Goal: Task Accomplishment & Management: Complete application form

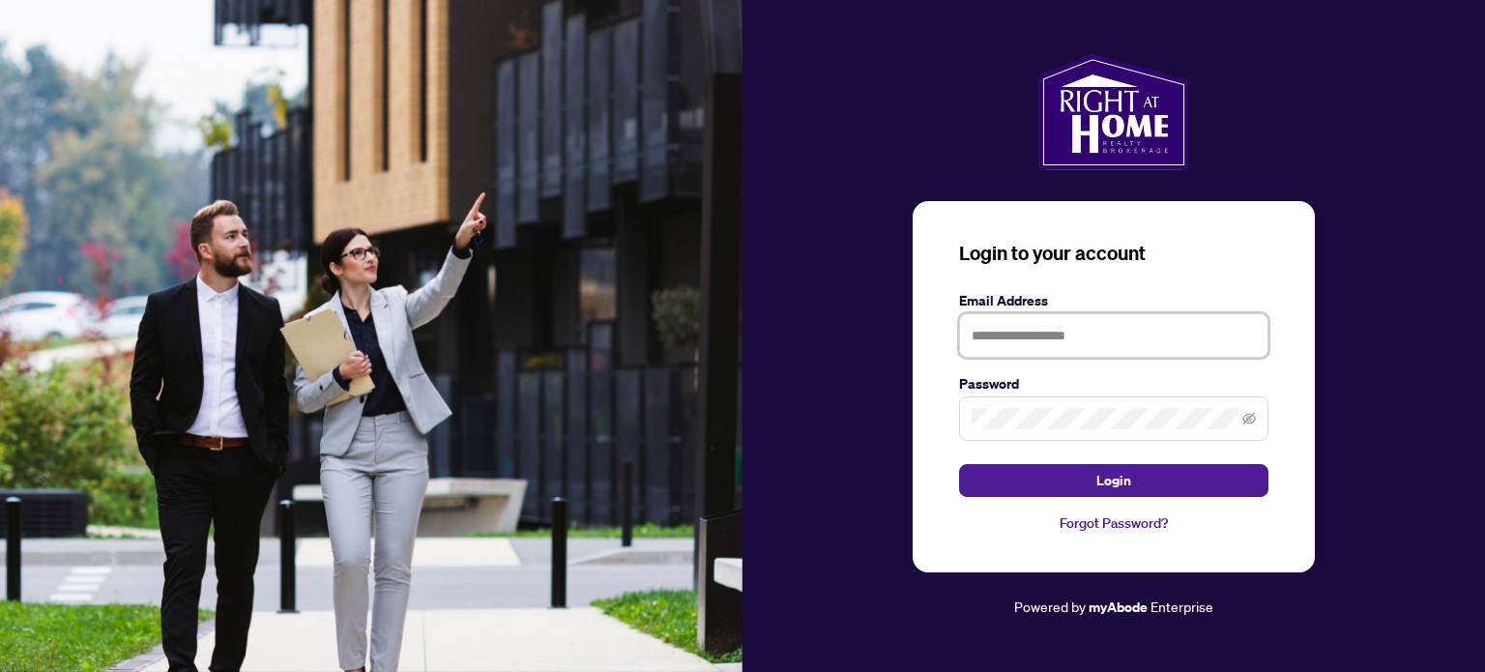
click at [1002, 332] on input "text" at bounding box center [1113, 335] width 309 height 44
type input "**********"
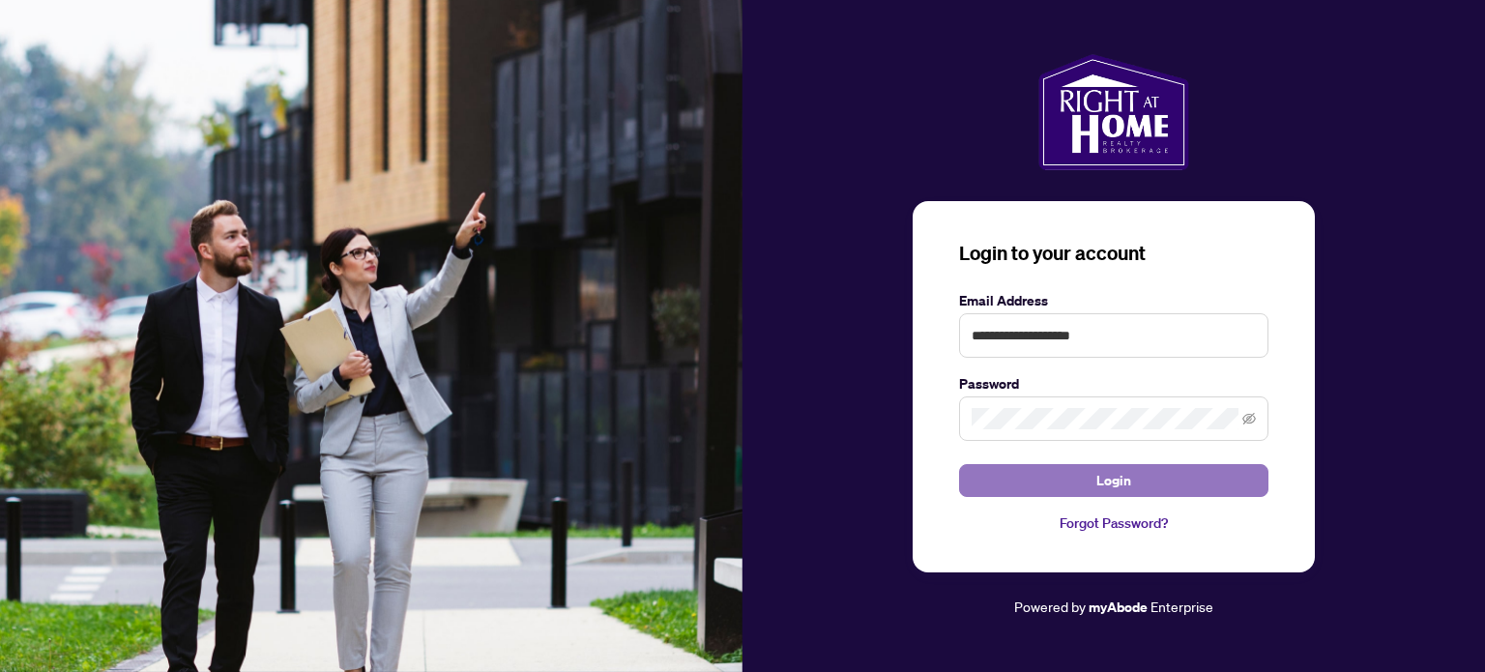
click at [1118, 484] on span "Login" at bounding box center [1113, 480] width 35 height 31
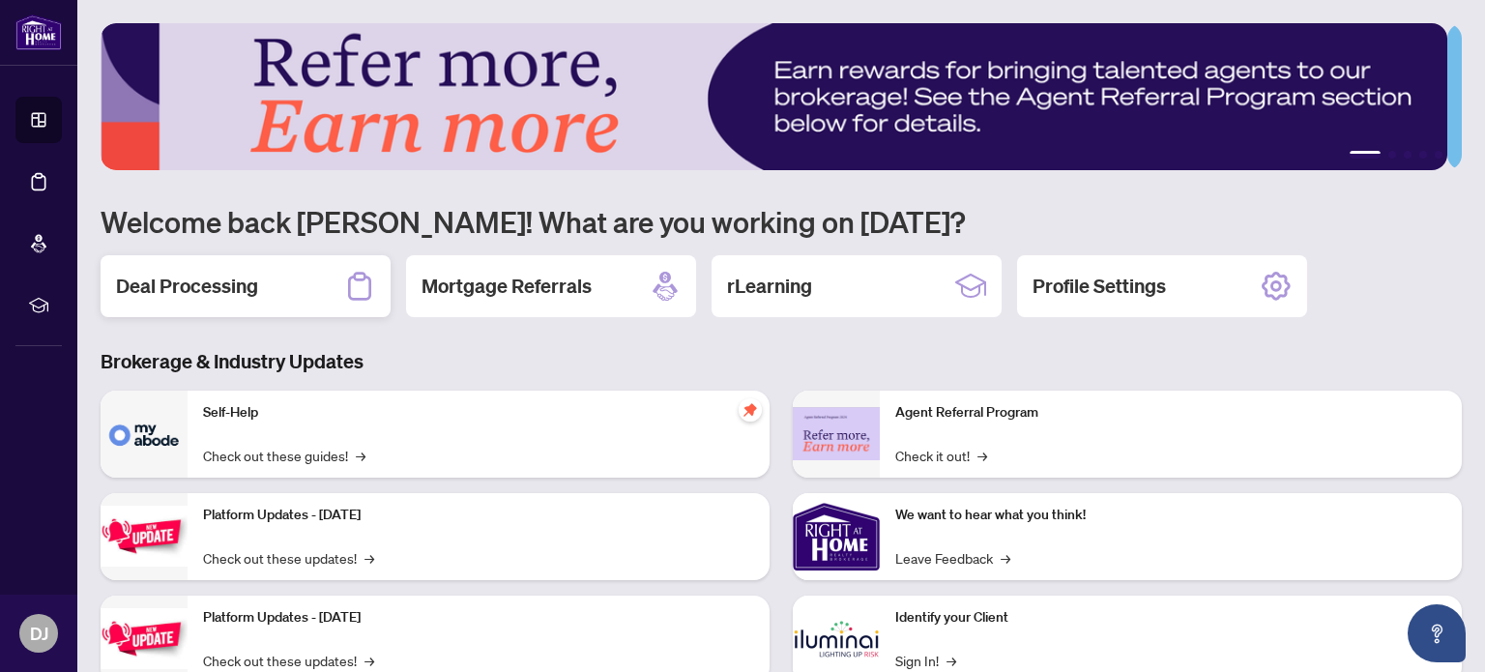
click at [236, 276] on h2 "Deal Processing" at bounding box center [187, 286] width 142 height 27
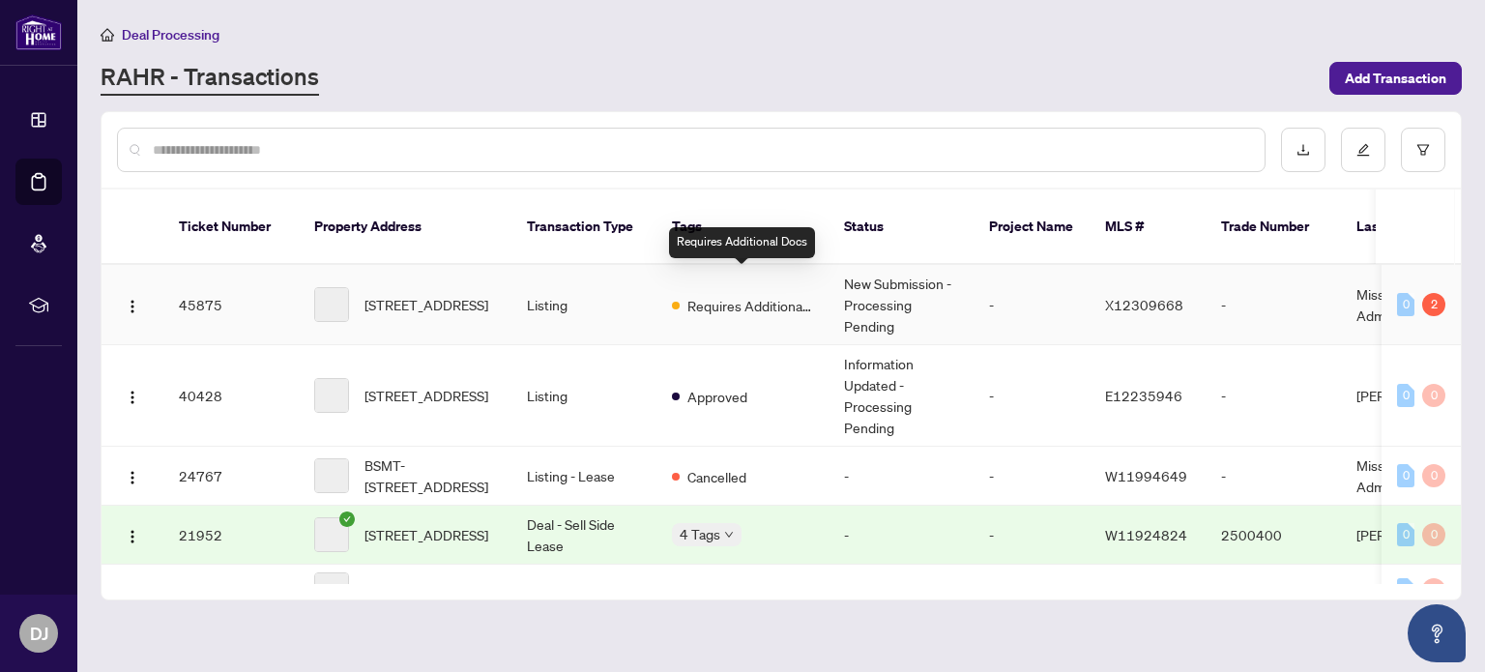
click at [711, 295] on span "Requires Additional Docs" at bounding box center [750, 305] width 126 height 21
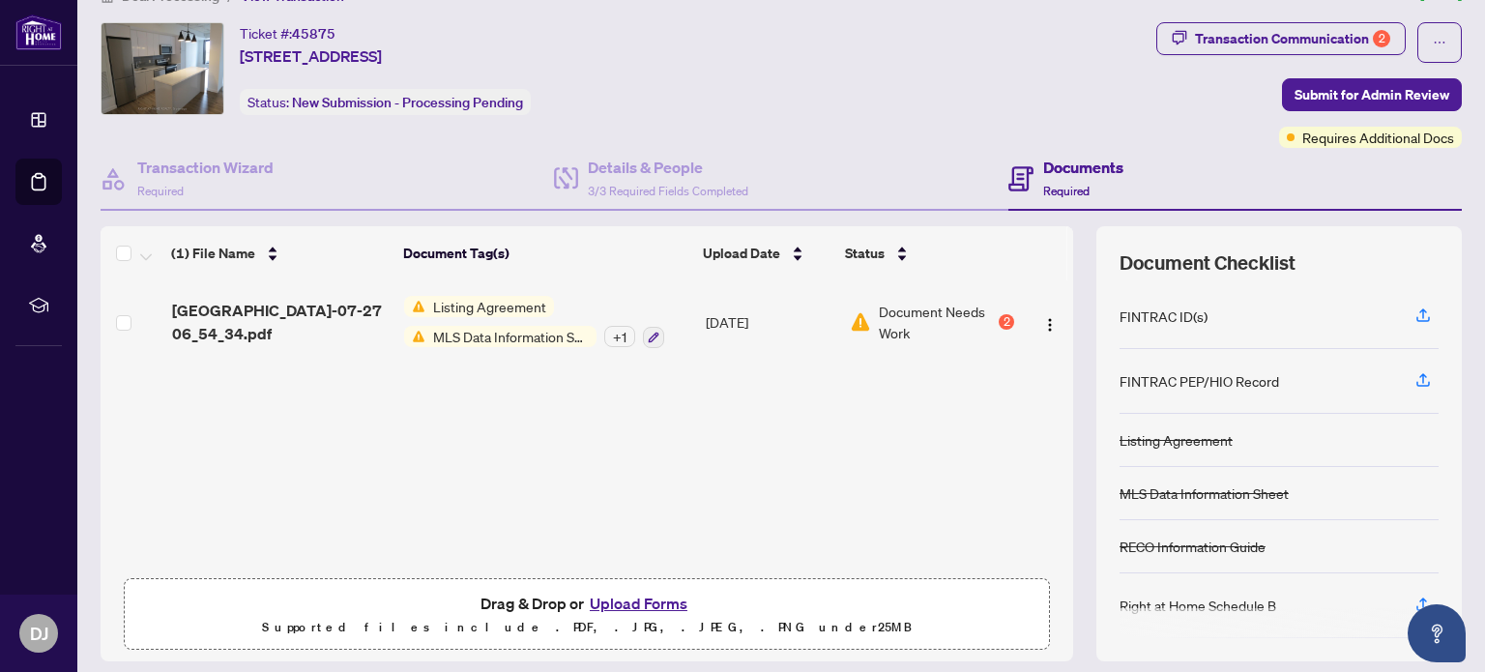
scroll to position [40, 0]
click at [1069, 166] on h4 "Documents" at bounding box center [1083, 166] width 80 height 23
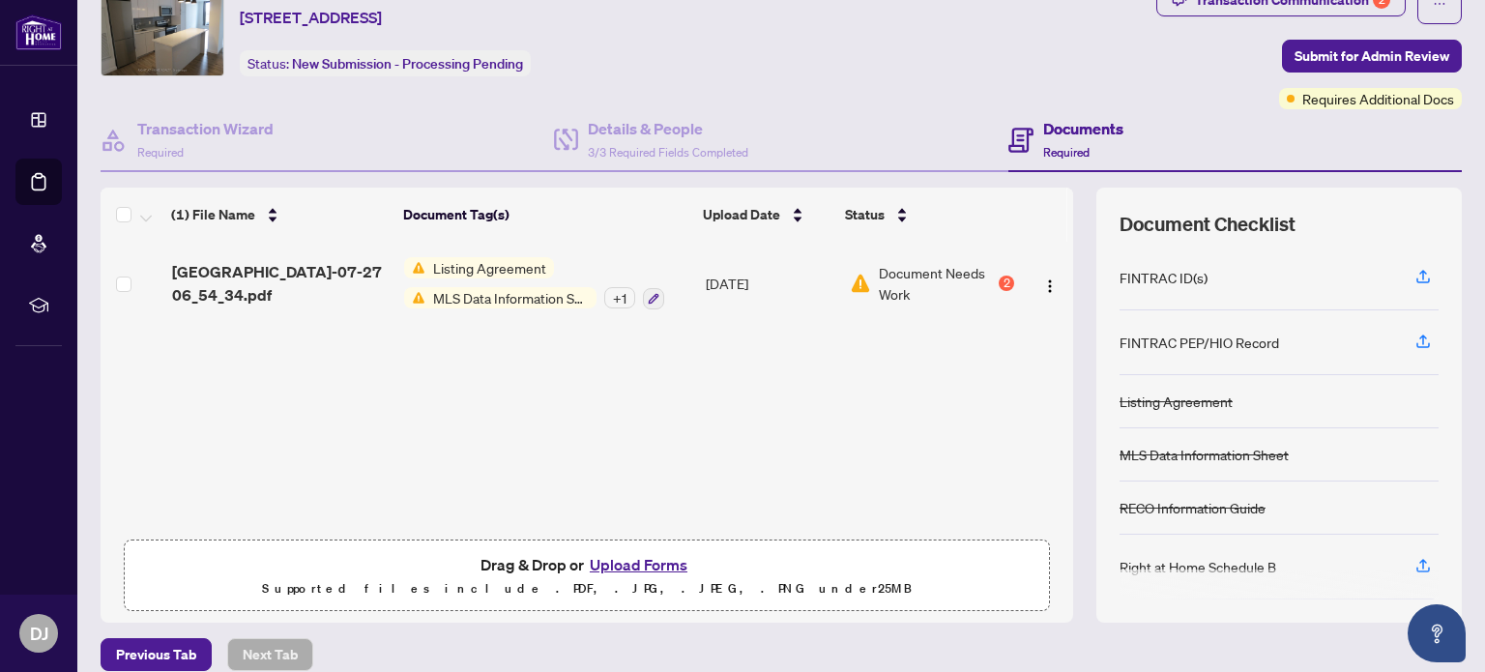
scroll to position [89, 0]
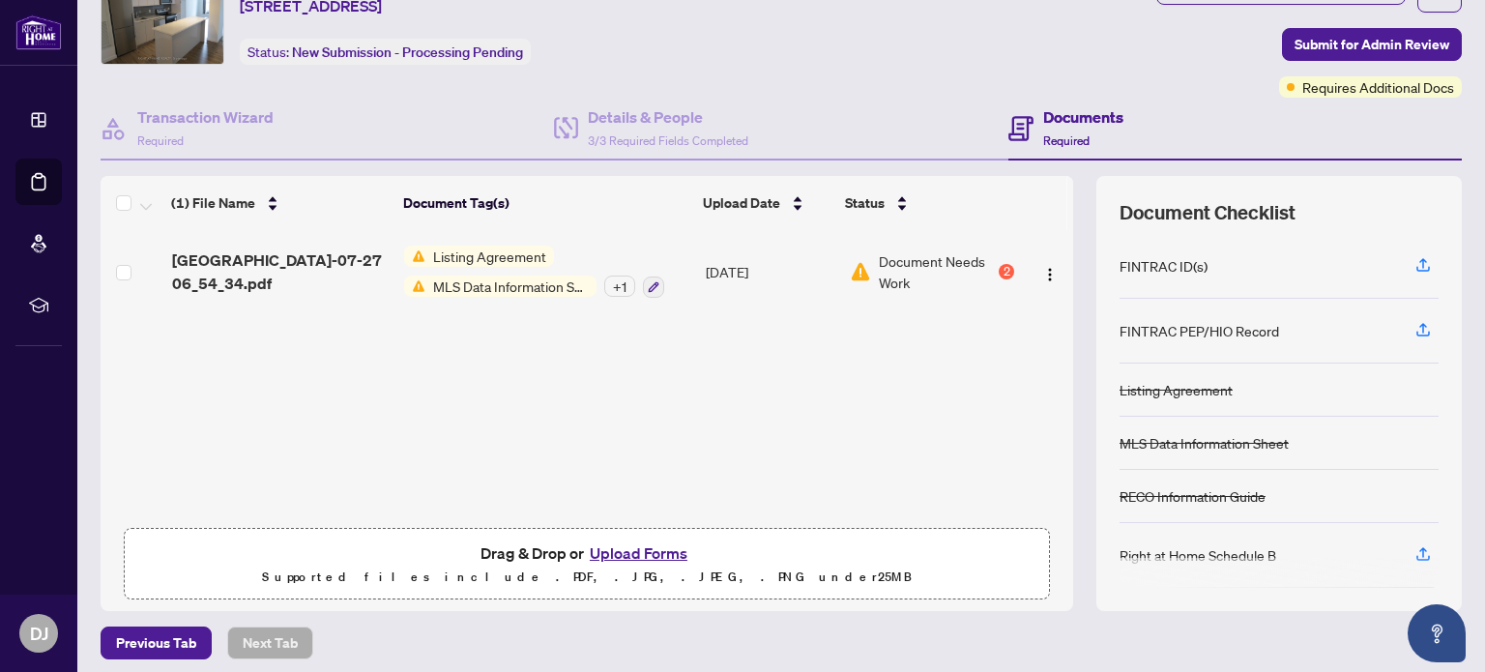
click at [613, 284] on div "+ 1" at bounding box center [619, 285] width 31 height 21
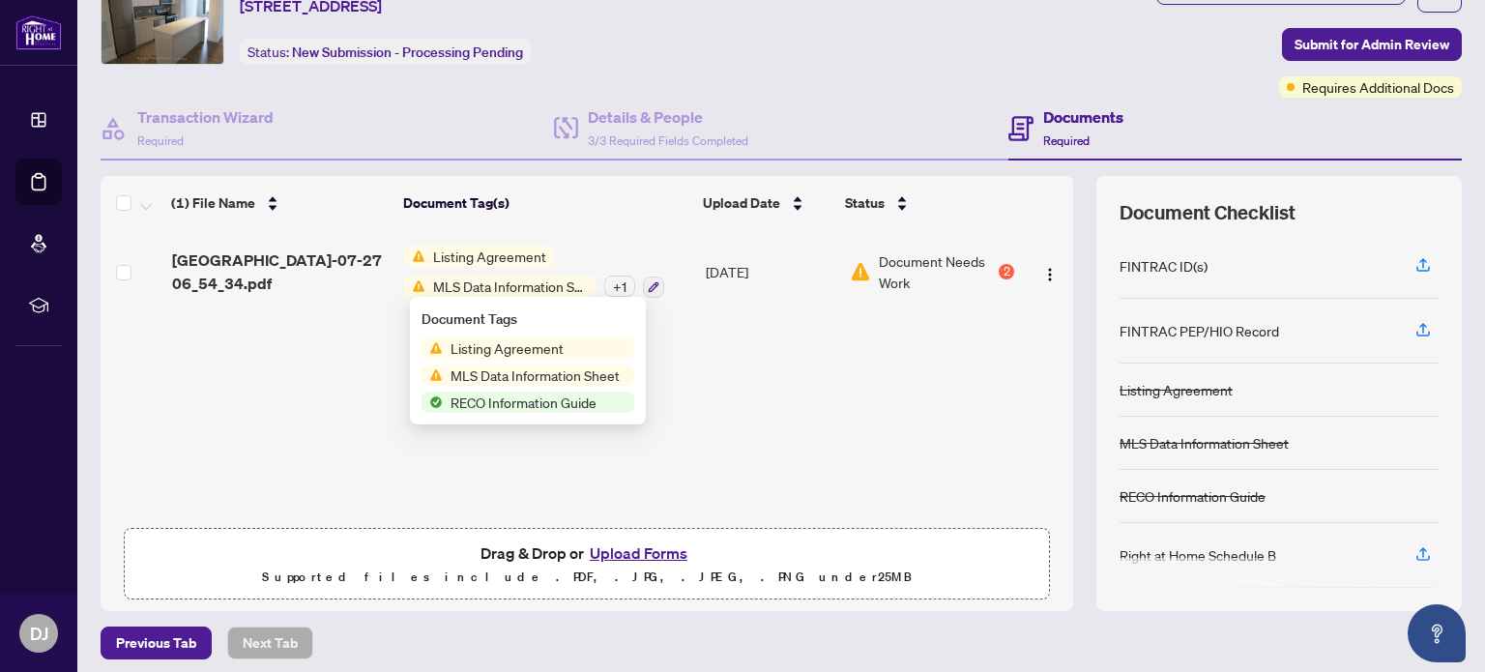
click at [1067, 399] on div "(1) File Name Document Tag(s) Upload Date Status [GEOGRAPHIC_DATA]-07-27 06_54_…" at bounding box center [781, 393] width 1361 height 435
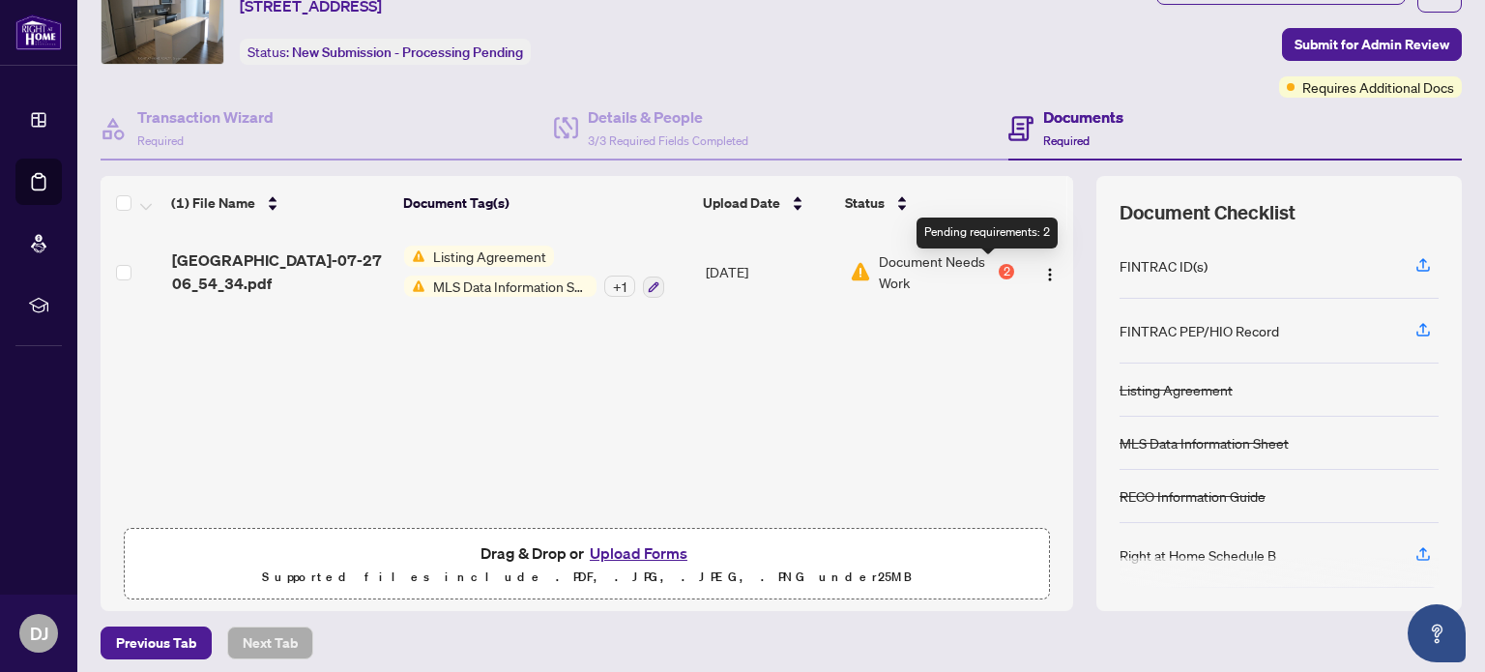
click at [998, 269] on div "2" at bounding box center [1005, 271] width 15 height 15
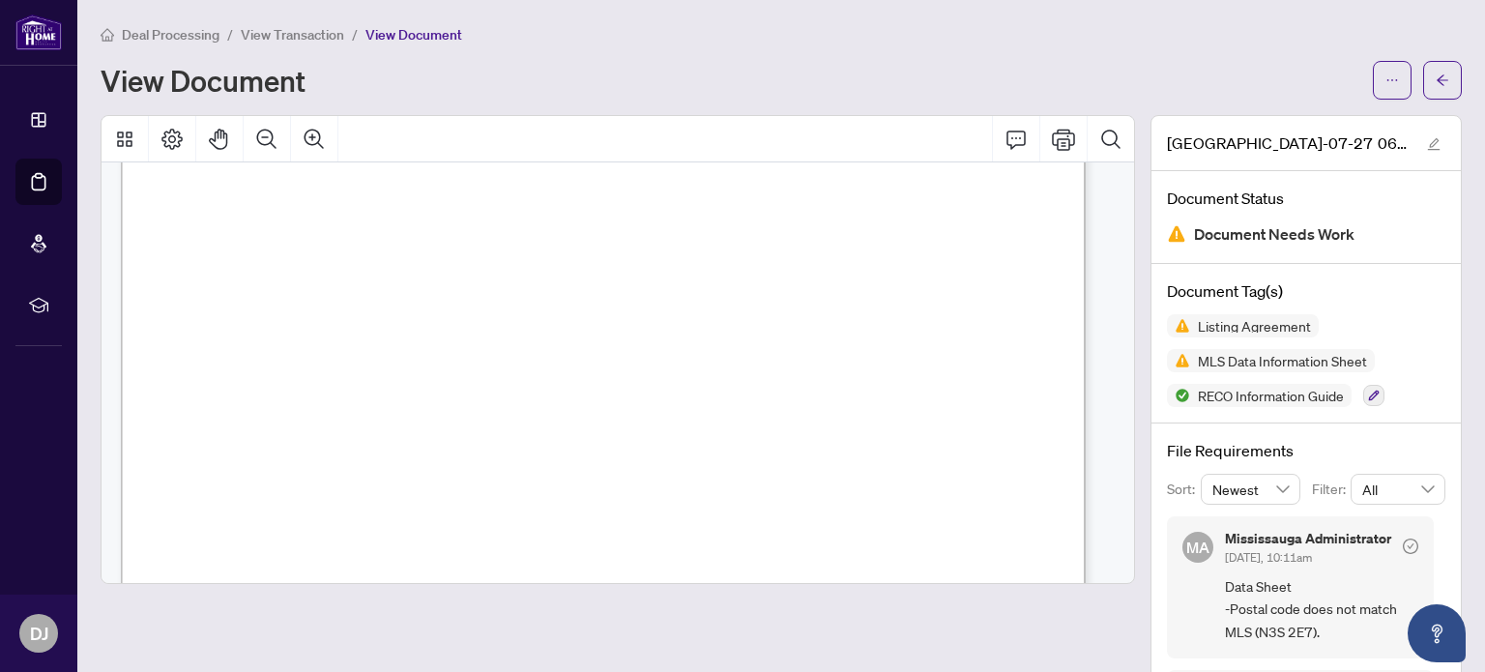
scroll to position [1553, 0]
click at [299, 32] on span "View Transaction" at bounding box center [292, 34] width 103 height 17
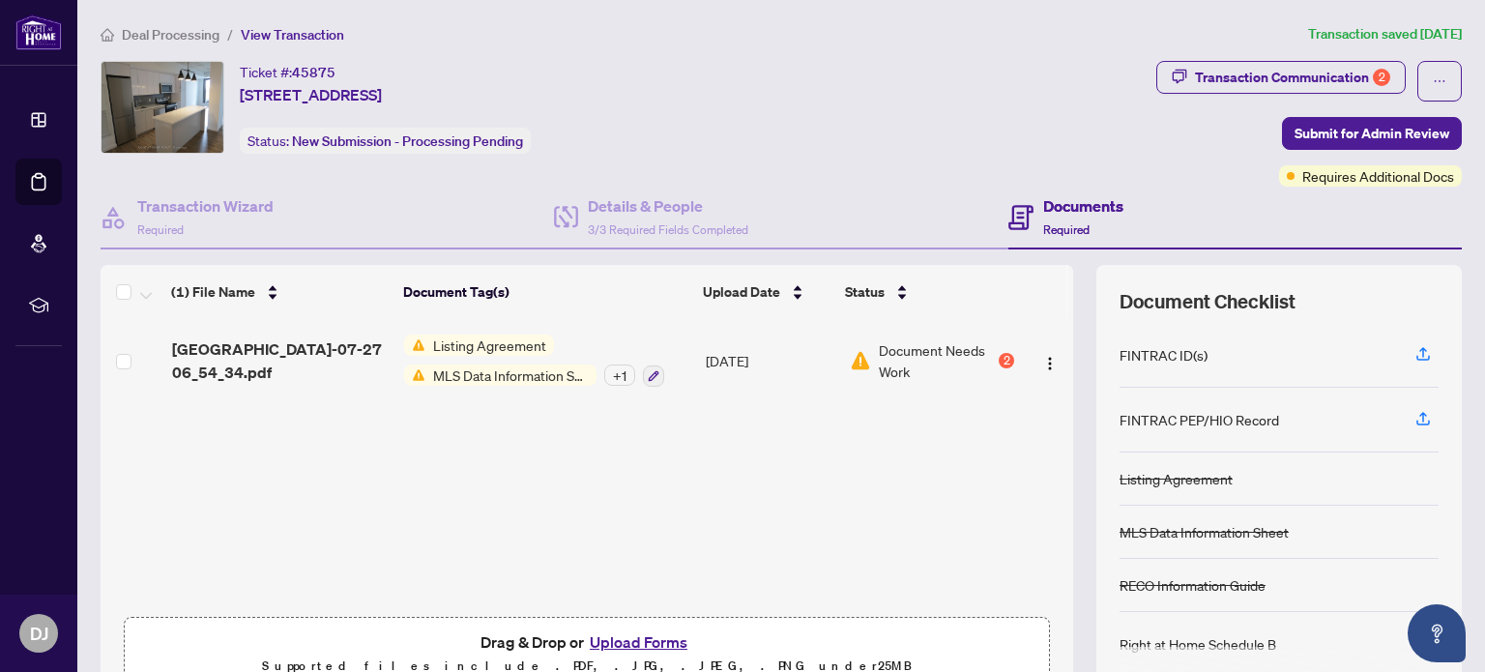
click at [642, 641] on button "Upload Forms" at bounding box center [638, 641] width 109 height 25
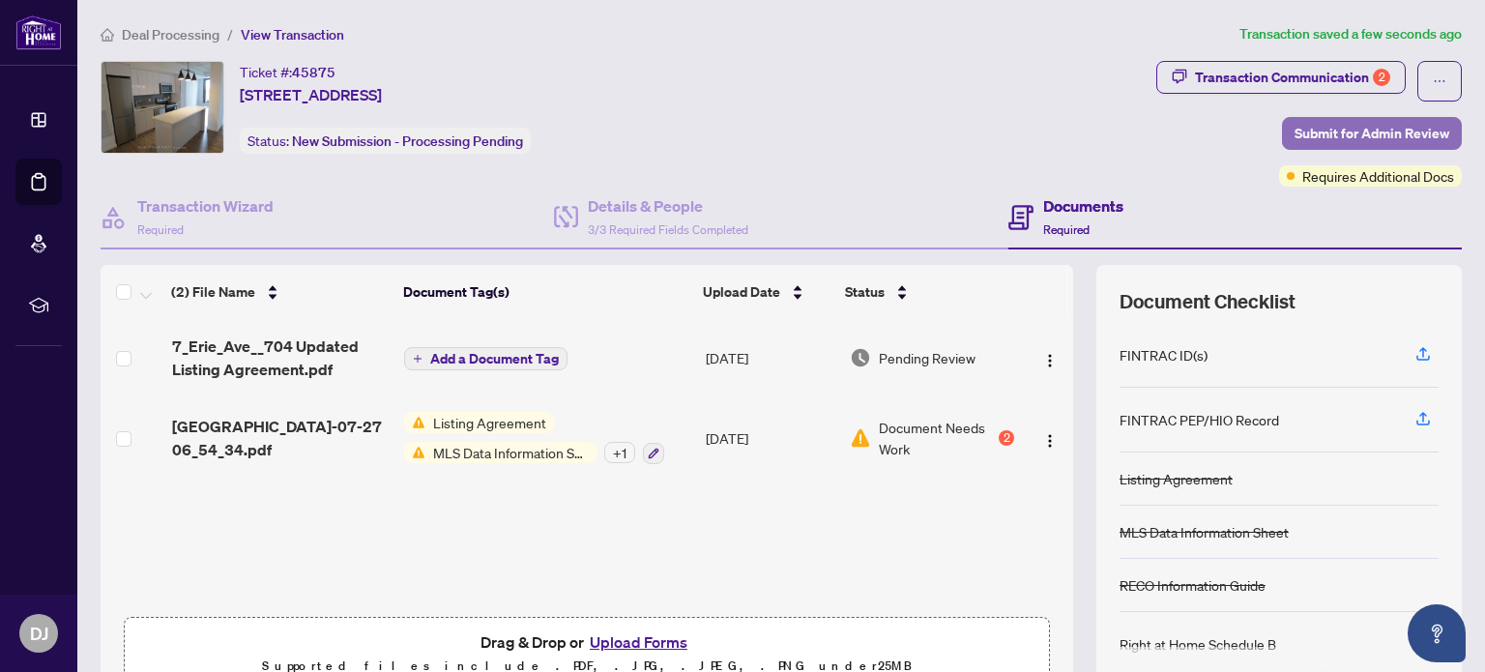
click at [1360, 129] on span "Submit for Admin Review" at bounding box center [1371, 133] width 155 height 31
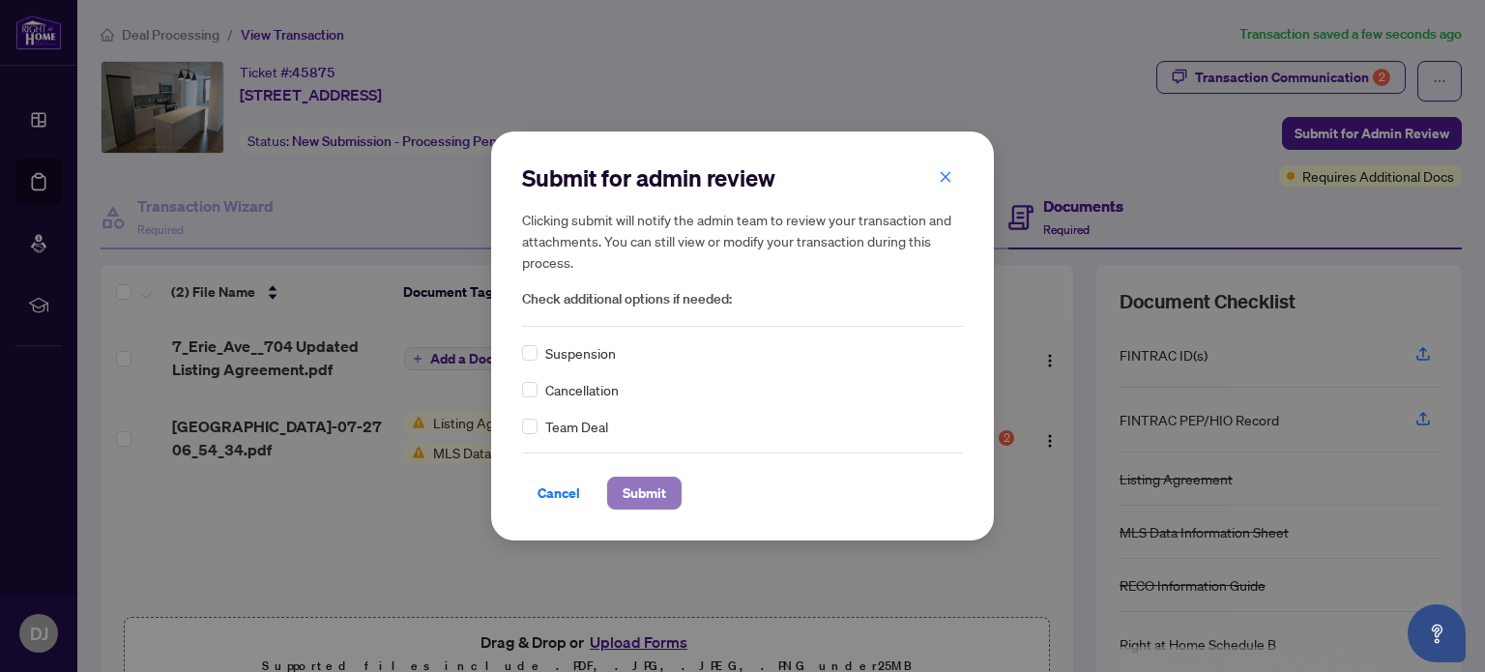
click at [645, 490] on span "Submit" at bounding box center [643, 492] width 43 height 31
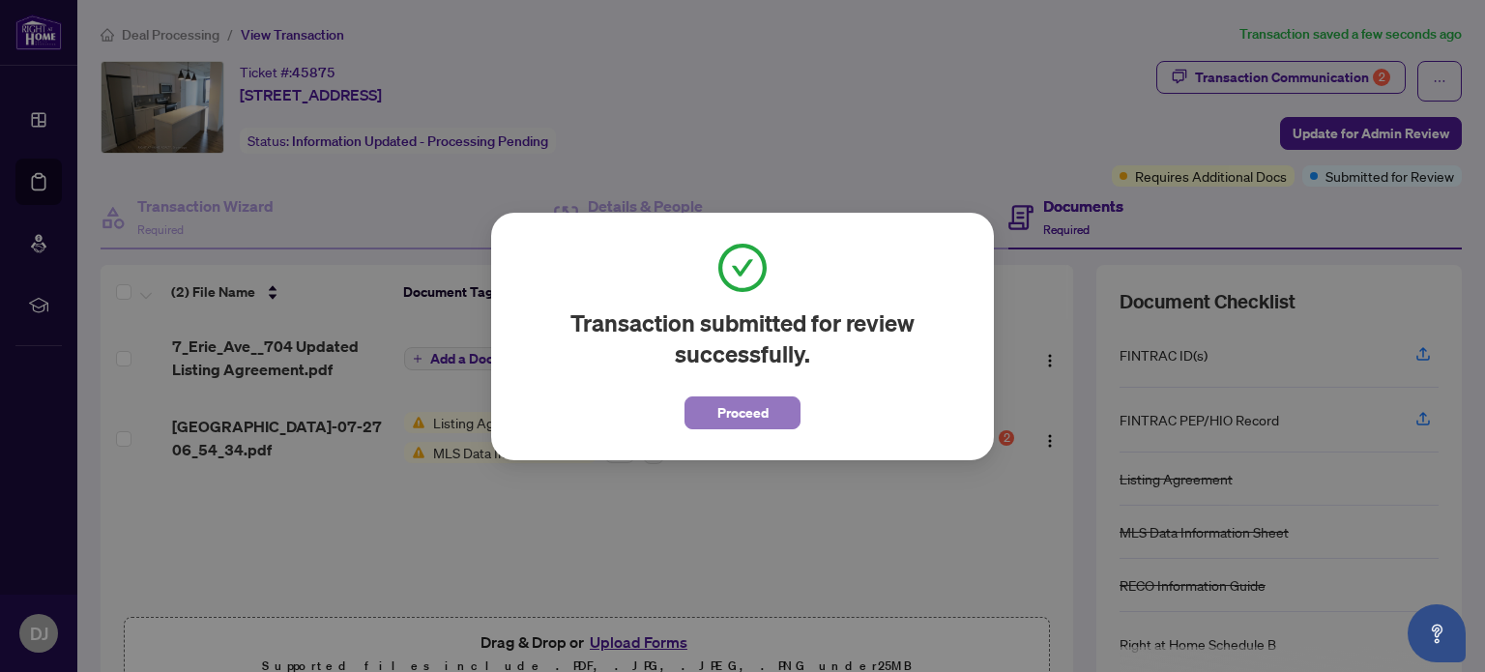
click at [742, 412] on span "Proceed" at bounding box center [742, 412] width 51 height 31
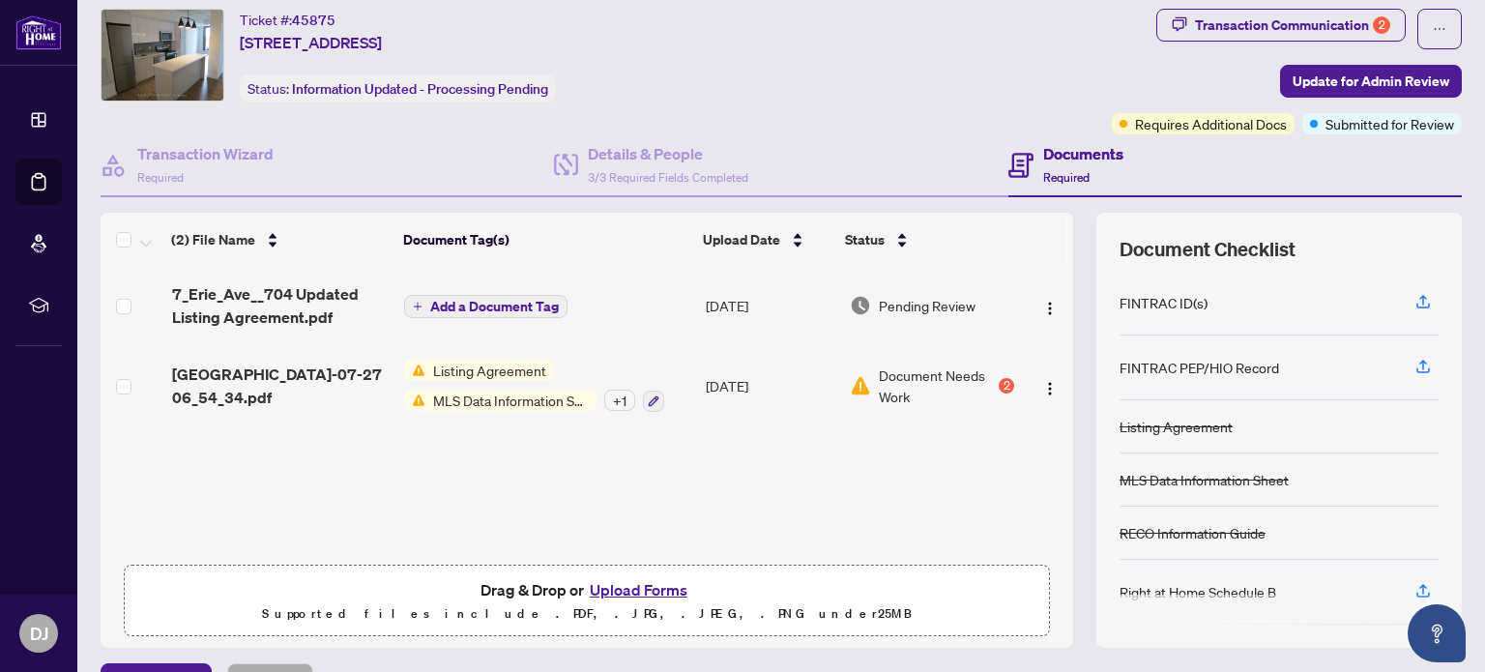
scroll to position [54, 0]
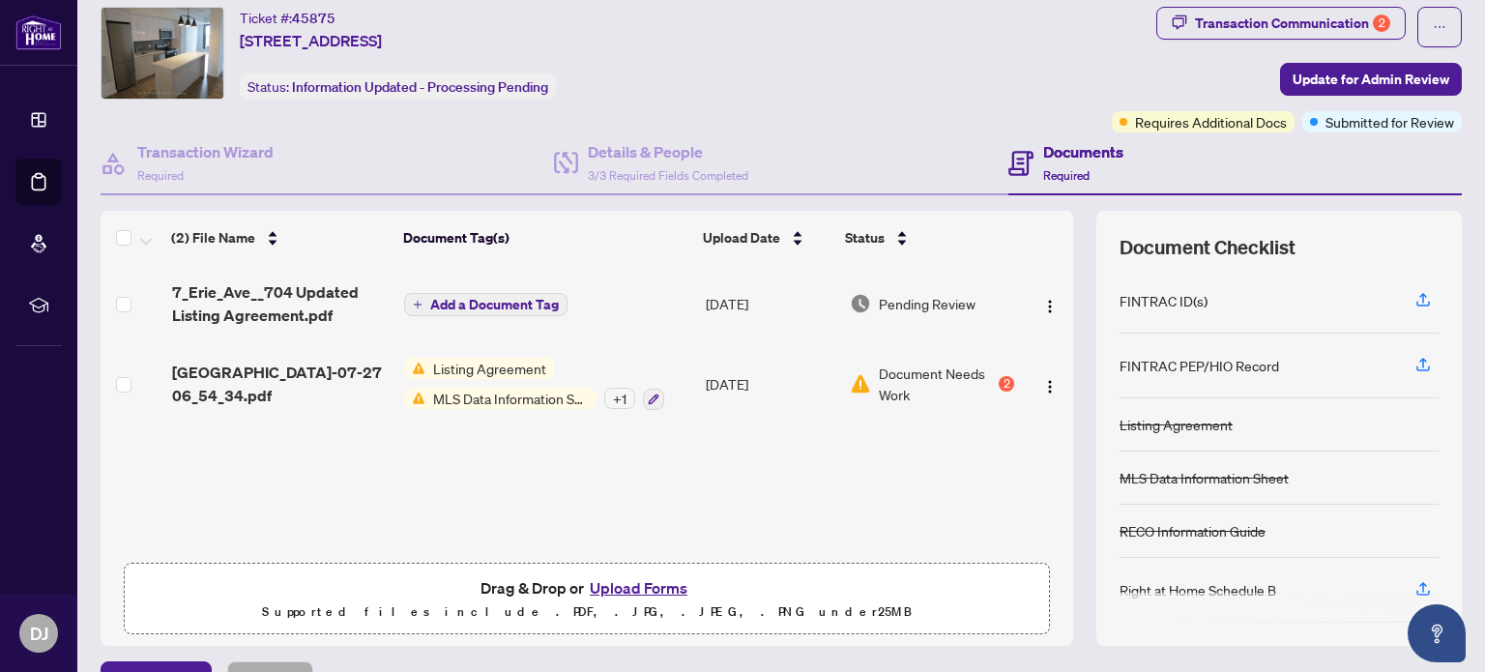
click at [507, 390] on span "MLS Data Information Sheet" at bounding box center [510, 398] width 171 height 21
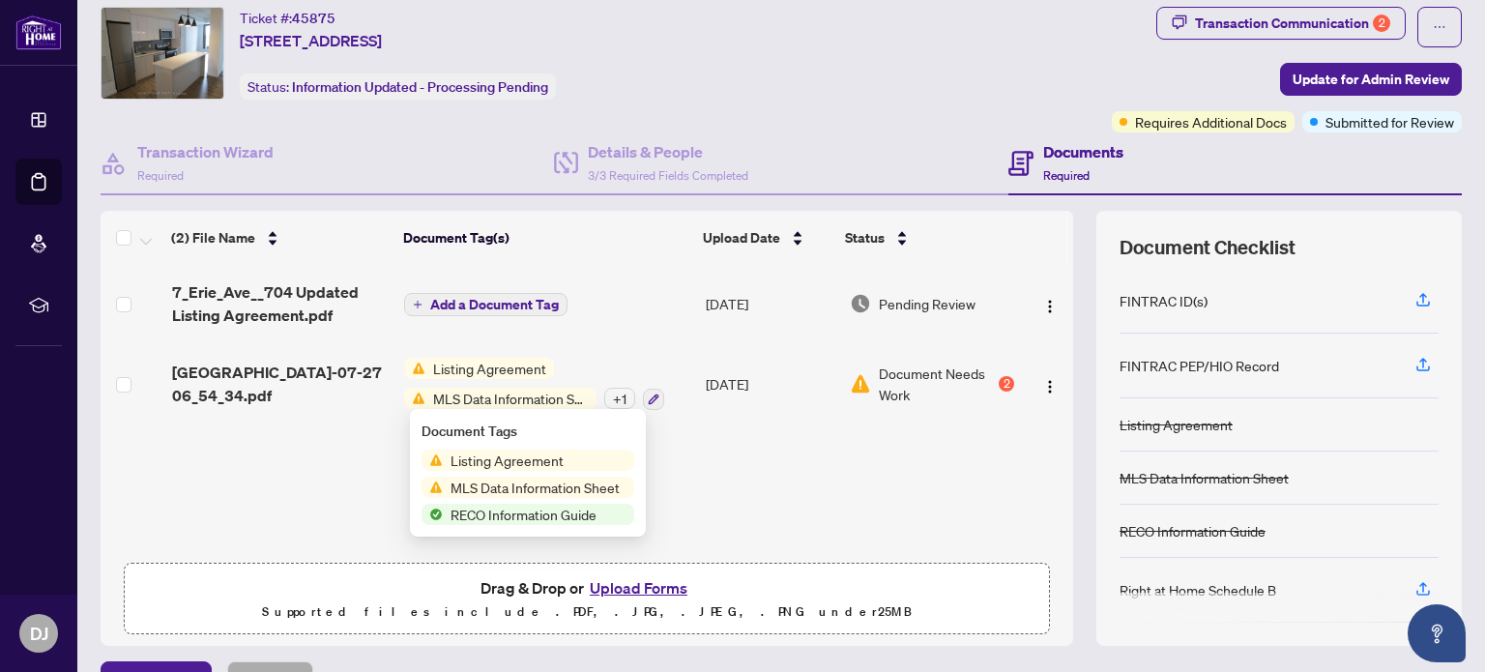
click at [719, 382] on td "[DATE]" at bounding box center [770, 383] width 144 height 83
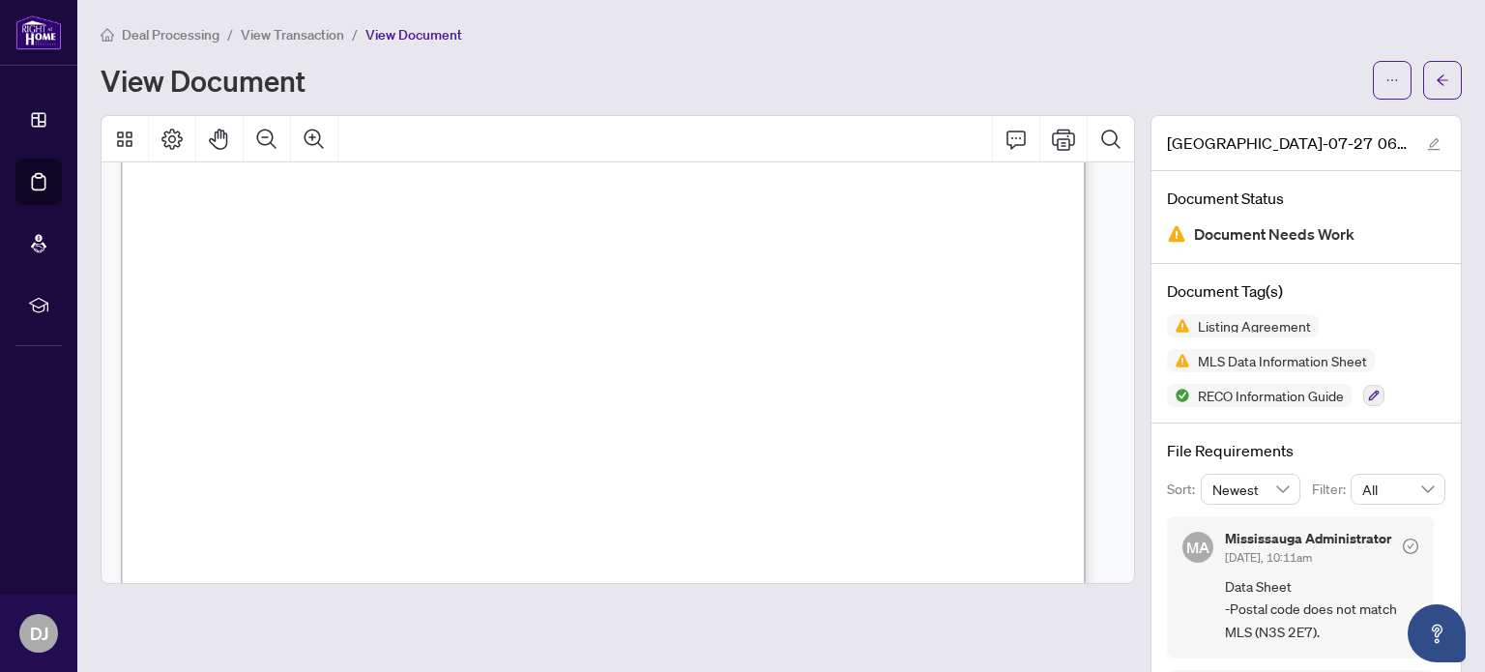
scroll to position [76, 0]
click at [319, 31] on span "View Transaction" at bounding box center [292, 34] width 103 height 17
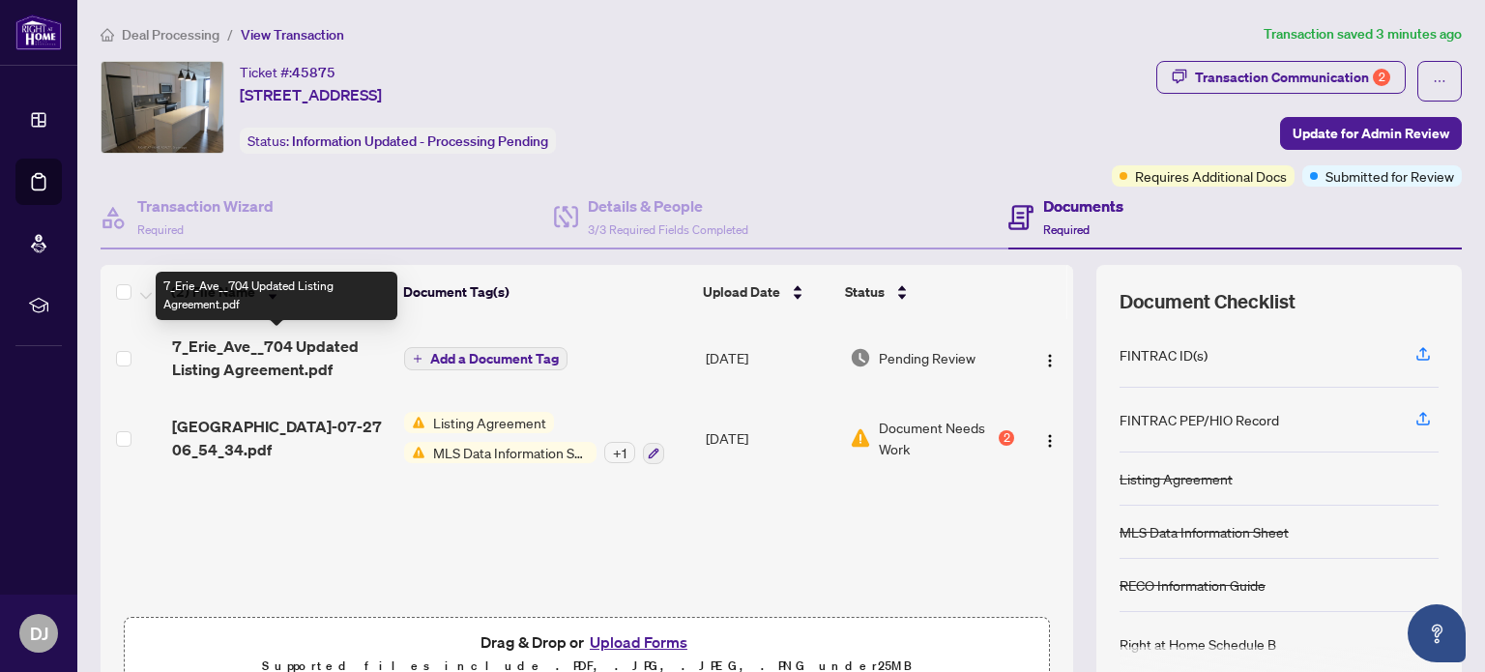
click at [297, 348] on span "7_Erie_Ave__704 Updated Listing Agreement.pdf" at bounding box center [280, 357] width 217 height 46
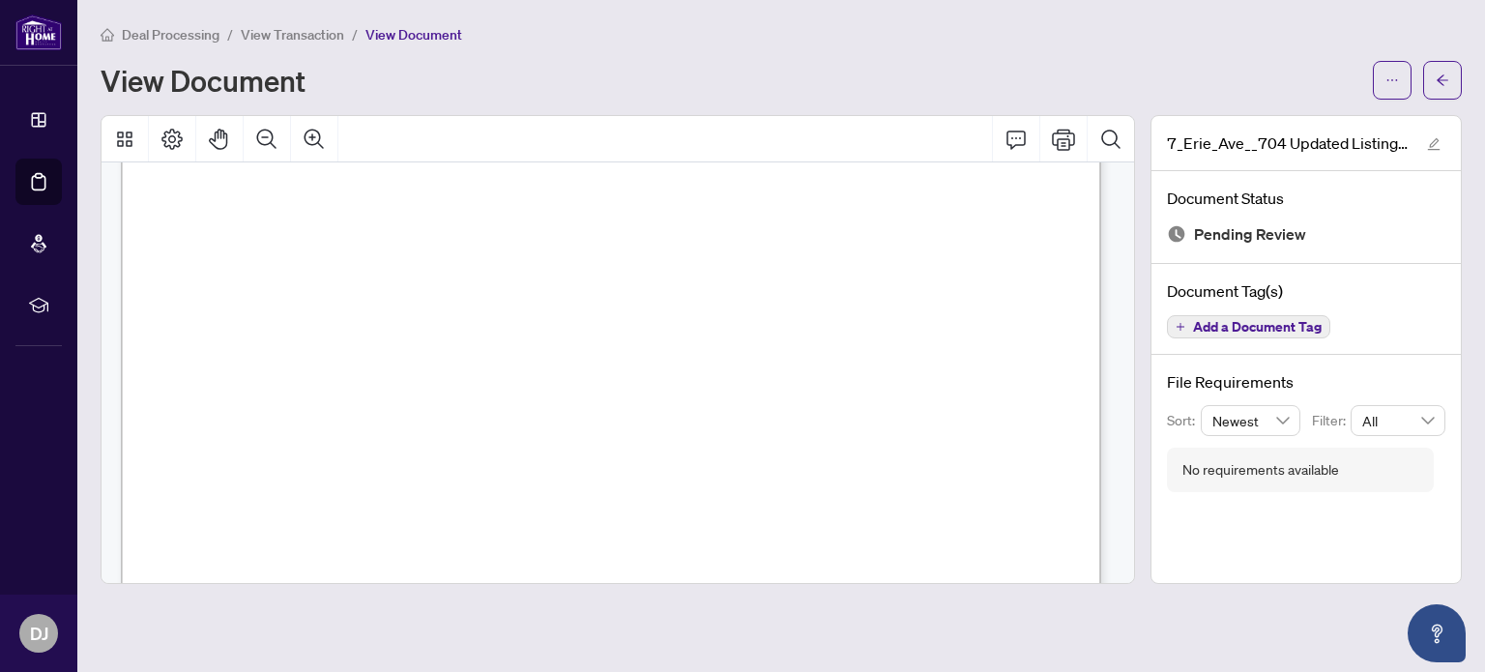
scroll to position [111, 0]
